Goal: Book appointment/travel/reservation

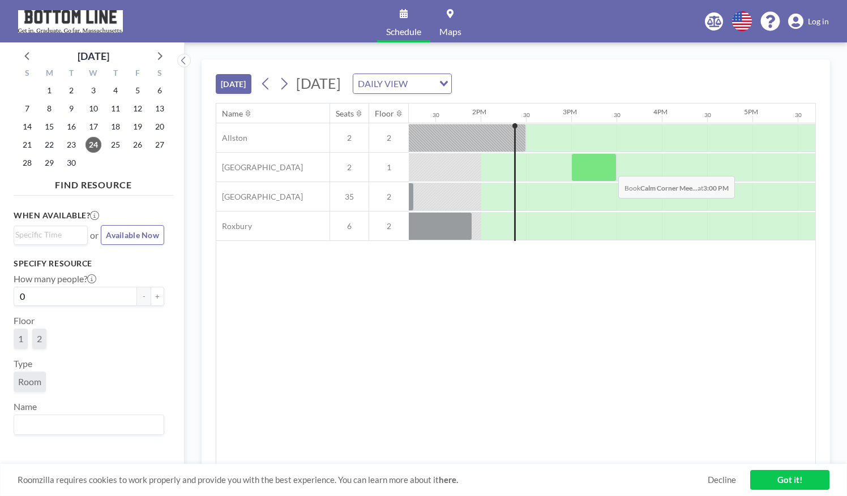
scroll to position [0, 1195]
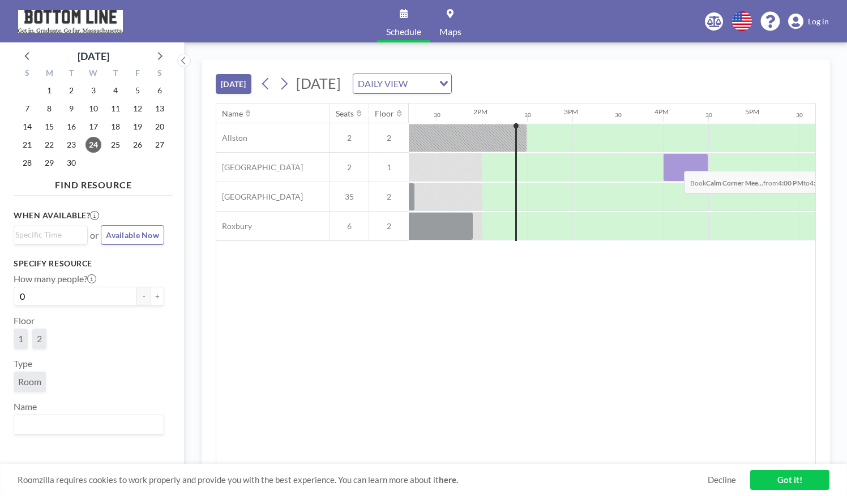
click at [675, 161] on div at bounding box center [685, 167] width 45 height 28
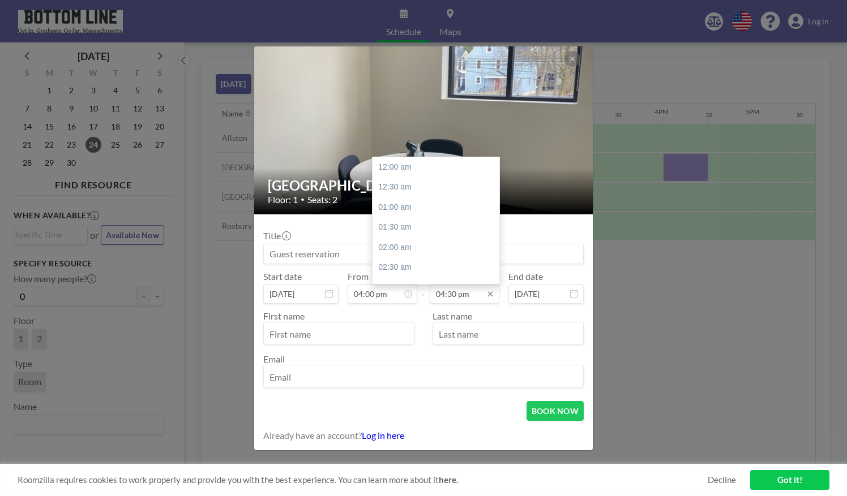
scroll to position [665, 0]
click at [471, 293] on input "04:30 pm" at bounding box center [465, 294] width 70 height 19
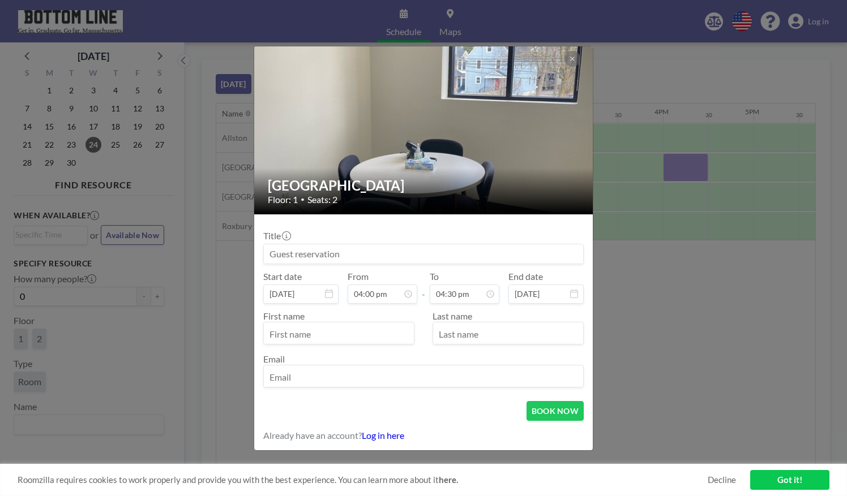
click at [695, 72] on div "Calm Corner Meeting Room Floor: 1 • Seats: 2 Title Start date [DATE] From 04:00…" at bounding box center [423, 248] width 847 height 496
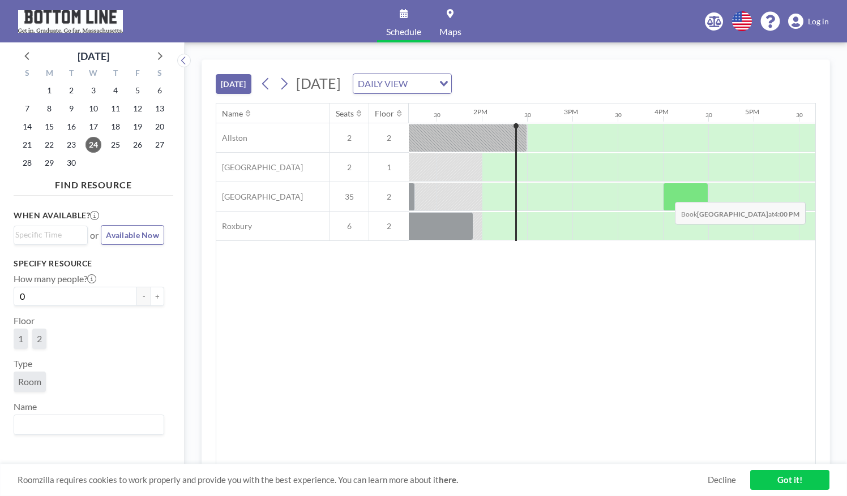
click at [666, 192] on div at bounding box center [685, 197] width 45 height 28
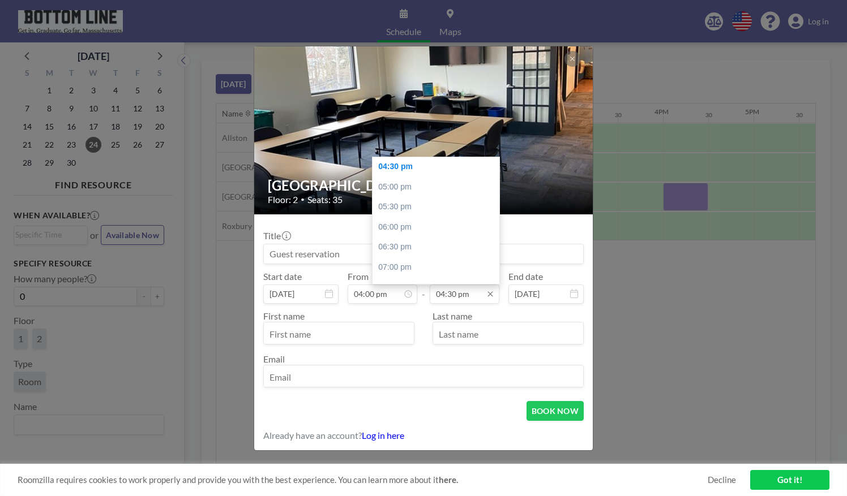
click at [473, 294] on input "04:30 pm" at bounding box center [465, 294] width 70 height 19
click at [432, 230] on div "06:00 pm" at bounding box center [438, 227] width 132 height 20
type input "06:00 pm"
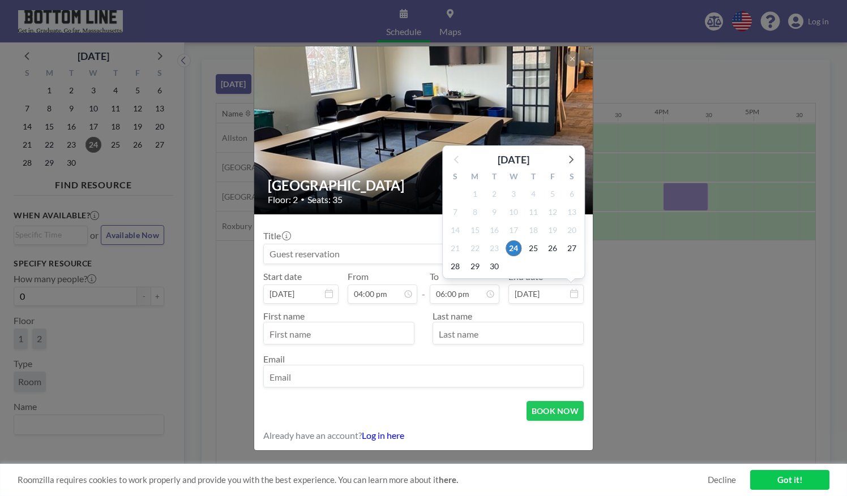
scroll to position [725, 0]
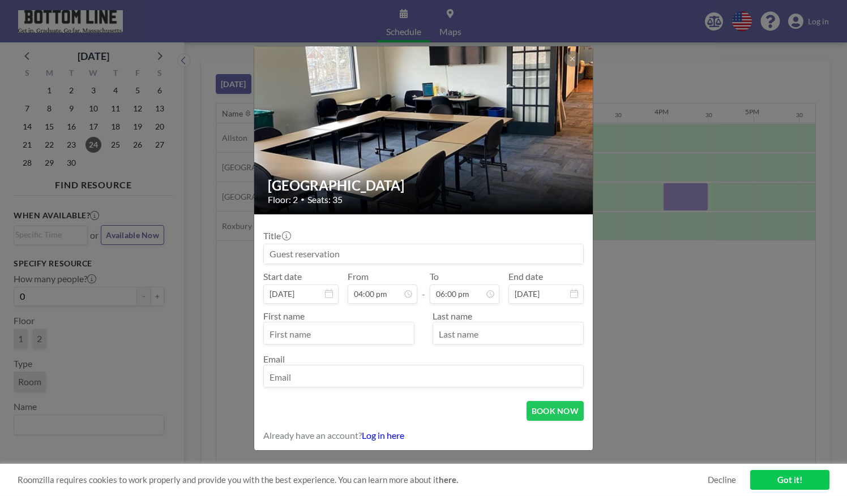
click at [387, 333] on input "text" at bounding box center [339, 334] width 150 height 19
type input "[PERSON_NAME]"
click at [452, 334] on input "text" at bounding box center [508, 334] width 150 height 19
type input "Crockford"
click at [365, 378] on input "email" at bounding box center [423, 377] width 319 height 19
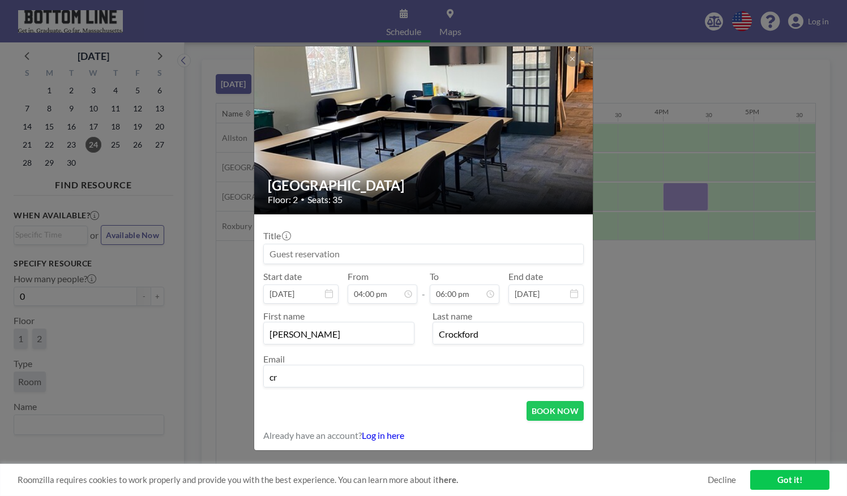
click at [415, 354] on div "Email cr" at bounding box center [423, 371] width 320 height 34
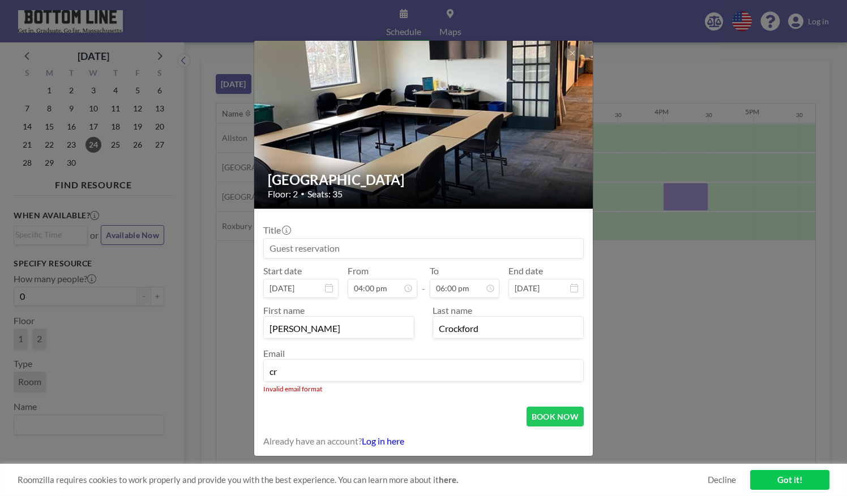
click at [378, 379] on input "cr" at bounding box center [423, 371] width 319 height 19
type input "[EMAIL_ADDRESS][DOMAIN_NAME]"
click at [363, 247] on input at bounding box center [423, 248] width 319 height 19
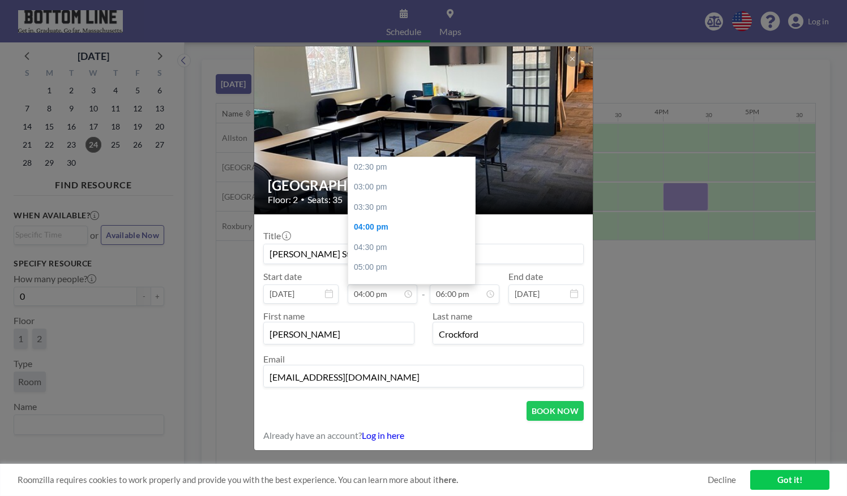
scroll to position [61, 0]
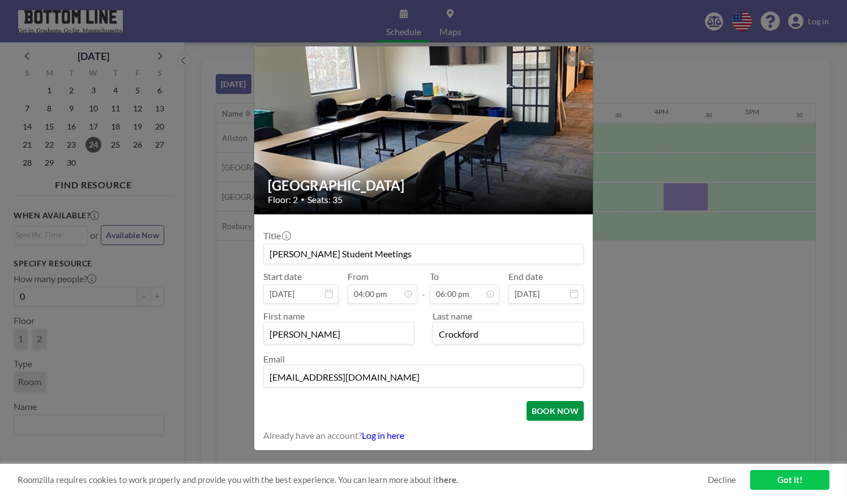
type input "[PERSON_NAME] Student Meetings"
click at [543, 408] on button "BOOK NOW" at bounding box center [554, 411] width 57 height 20
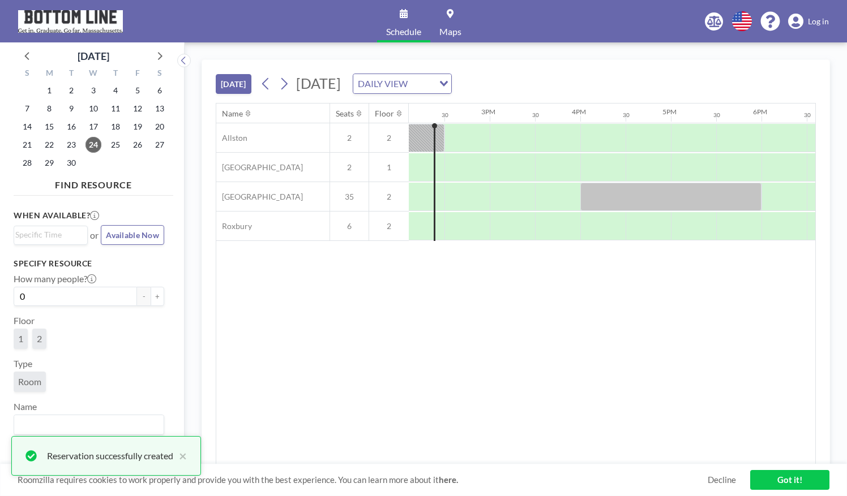
scroll to position [0, 1303]
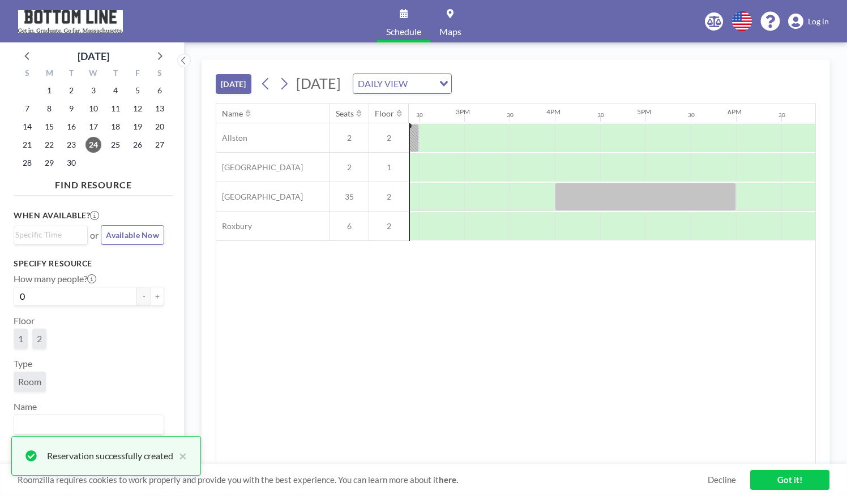
click at [533, 302] on div "Name Seats Floor 12AM 30 1AM 30 2AM 30 3AM 30 4AM 30 5AM 30 6AM 30 7AM 30 8AM 3…" at bounding box center [515, 284] width 599 height 361
